Goal: Check status: Check status

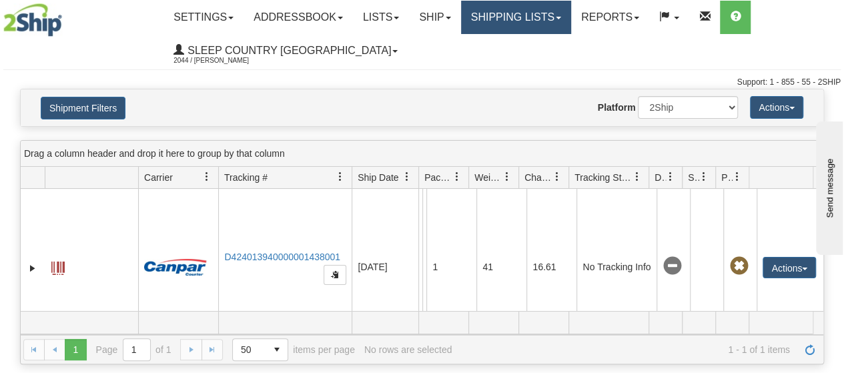
click at [571, 15] on link "Shipping lists" at bounding box center [516, 17] width 110 height 33
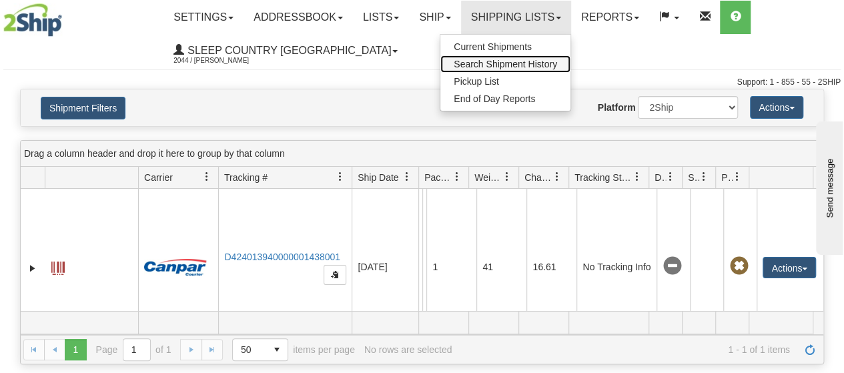
click at [529, 62] on span "Search Shipment History" at bounding box center [505, 64] width 103 height 11
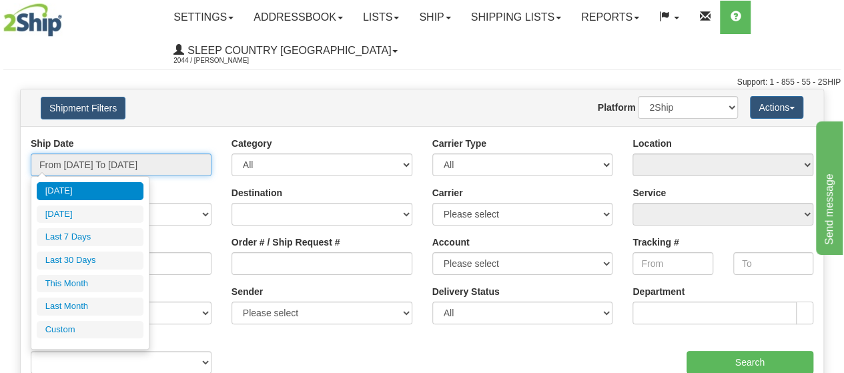
click at [189, 163] on input "From [DATE] To [DATE]" at bounding box center [121, 164] width 181 height 23
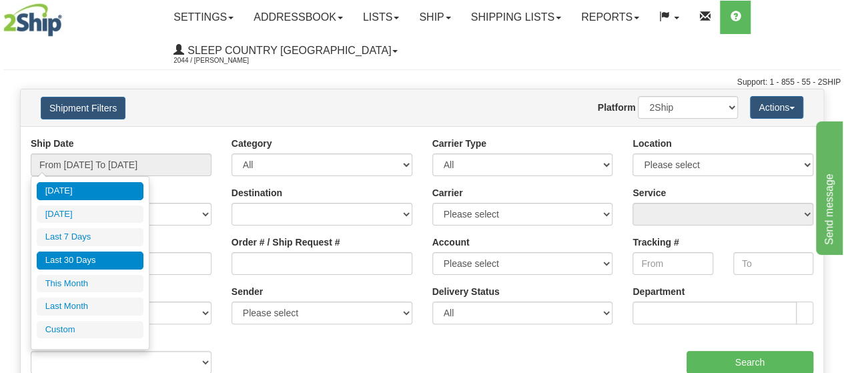
click at [80, 264] on li "Last 30 Days" at bounding box center [90, 261] width 107 height 18
type input "From [DATE] To [DATE]"
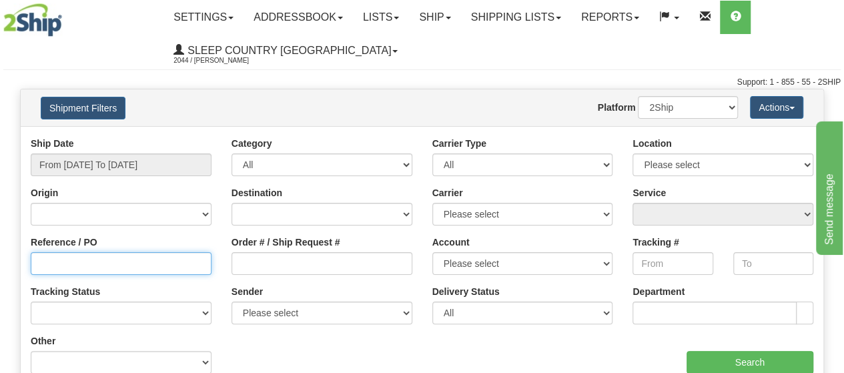
click at [69, 266] on input "Reference / PO" at bounding box center [121, 263] width 181 height 23
type input "1059172"
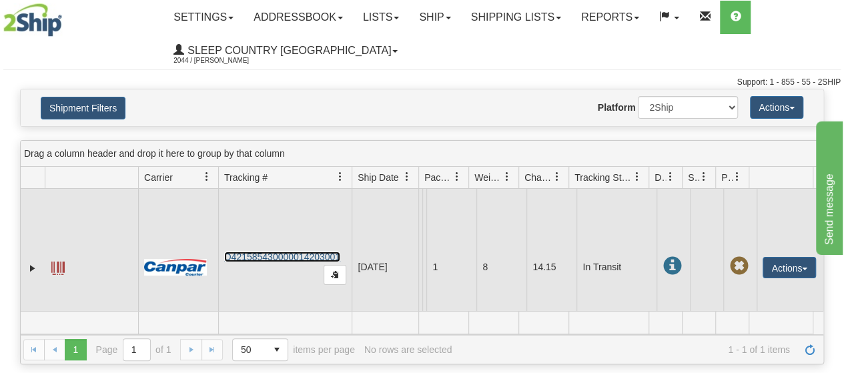
click at [299, 258] on link "D421585430000014203001" at bounding box center [282, 257] width 116 height 11
